Goal: Information Seeking & Learning: Learn about a topic

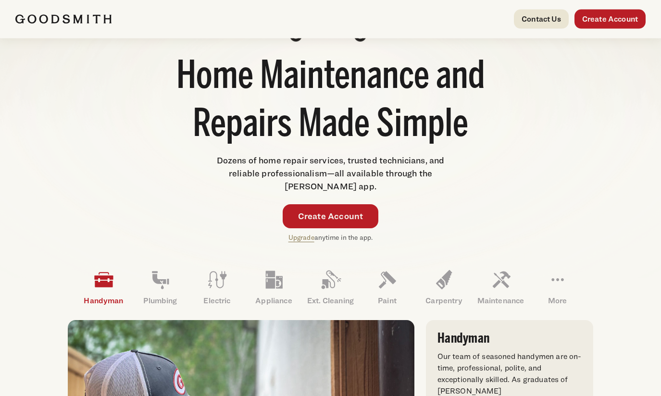
scroll to position [98, 0]
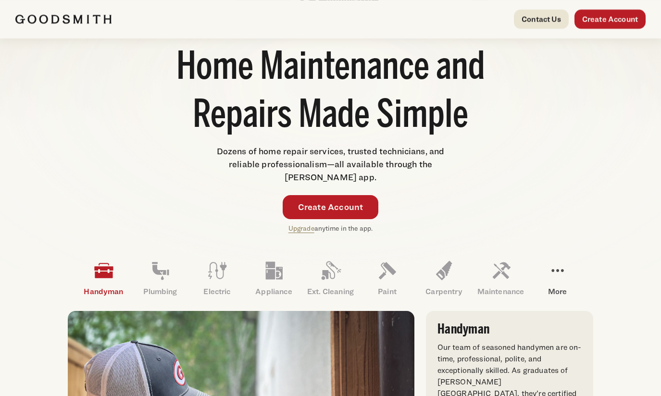
click at [554, 280] on icon at bounding box center [557, 270] width 23 height 23
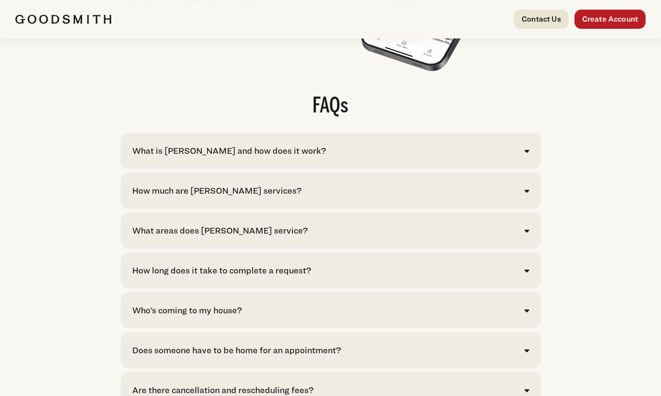
scroll to position [1911, 0]
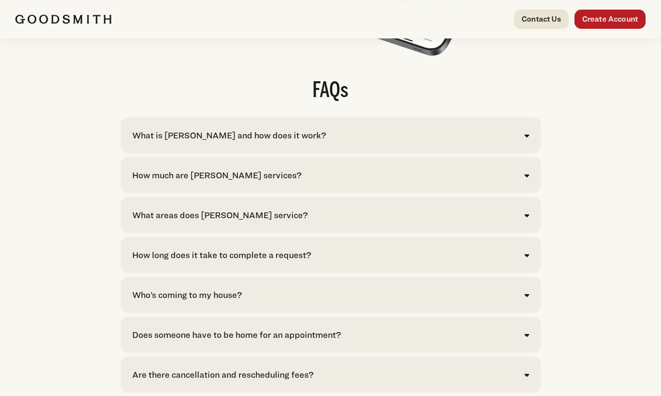
click at [526, 139] on icon at bounding box center [526, 136] width 5 height 8
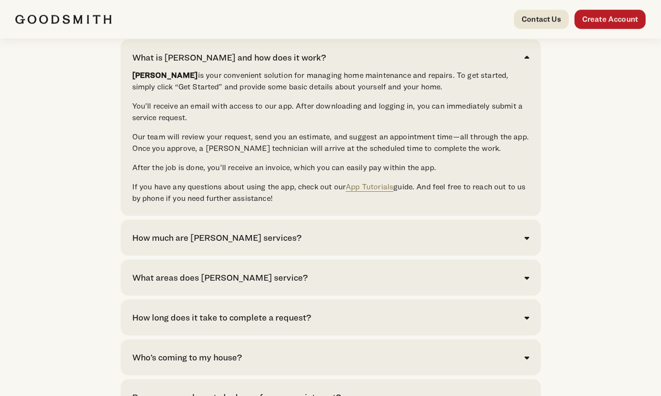
scroll to position [2009, 0]
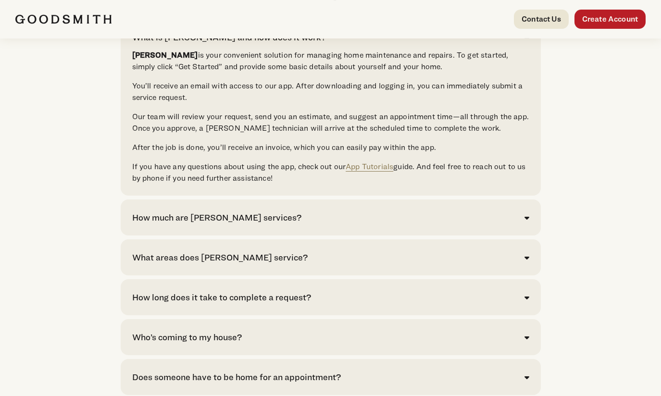
click at [526, 258] on div "What areas does [PERSON_NAME] service?" at bounding box center [330, 257] width 397 height 13
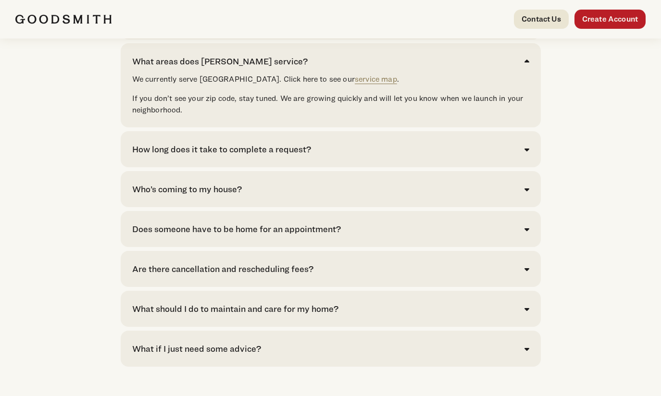
scroll to position [2412, 0]
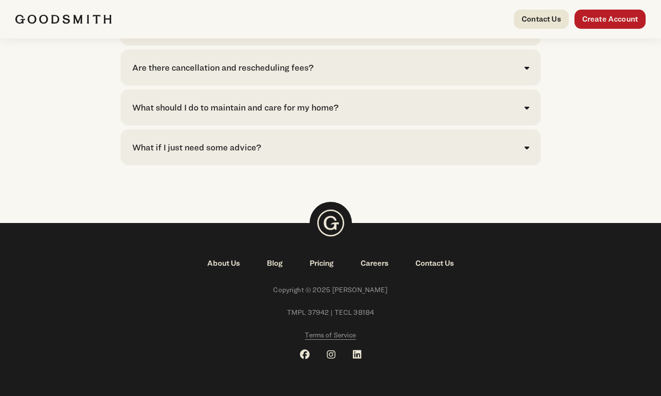
click at [221, 265] on link "About Us" at bounding box center [224, 264] width 60 height 12
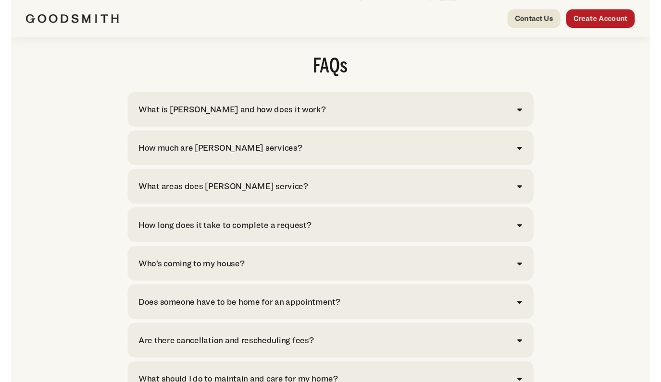
scroll to position [1895, 0]
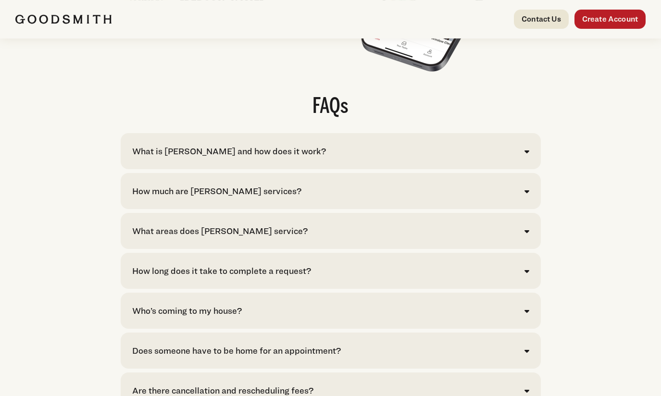
click at [524, 155] on icon at bounding box center [526, 152] width 5 height 8
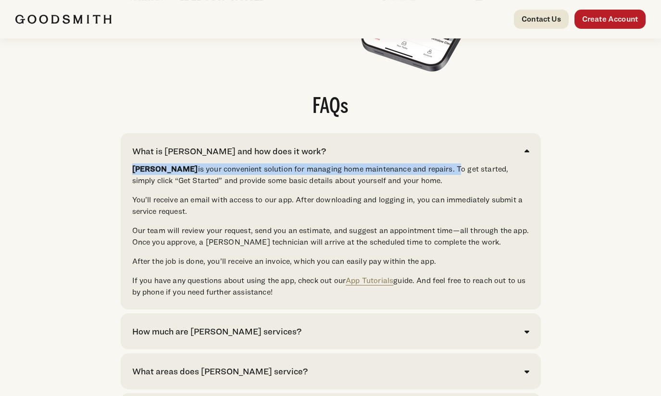
drag, startPoint x: 435, startPoint y: 174, endPoint x: 133, endPoint y: 172, distance: 302.2
click at [133, 172] on p "Goodsmith is your convenient solution for managing home maintenance and repairs…" at bounding box center [330, 174] width 397 height 23
copy p "Goodsmith is your convenient solution for managing home maintenance and repairs."
